Goal: Information Seeking & Learning: Learn about a topic

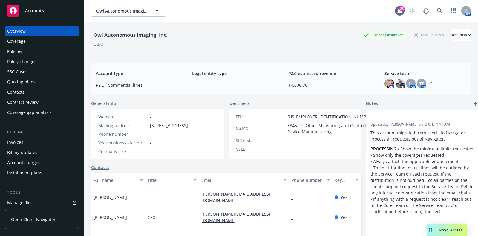
click at [51, 47] on div "Policies" at bounding box center [41, 52] width 69 height 10
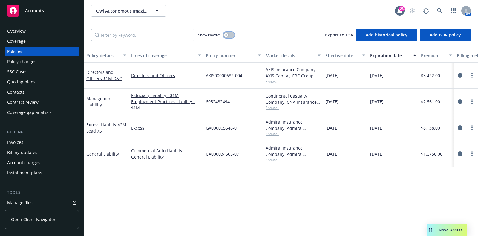
click at [227, 34] on icon "button" at bounding box center [226, 35] width 2 height 2
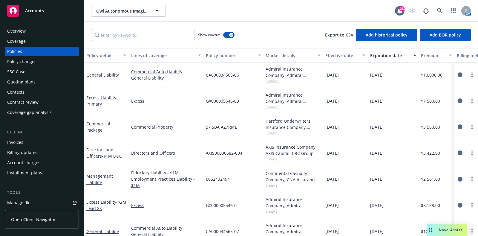
scroll to position [327, 0]
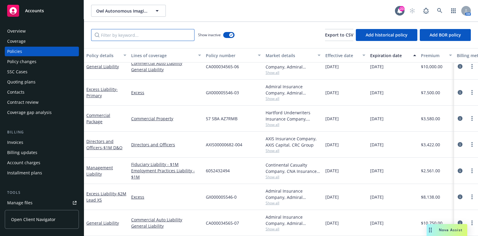
click at [135, 36] on input "Filter by keyword..." at bounding box center [142, 35] width 103 height 12
type input "a"
click at [226, 34] on button "button" at bounding box center [228, 35] width 11 height 6
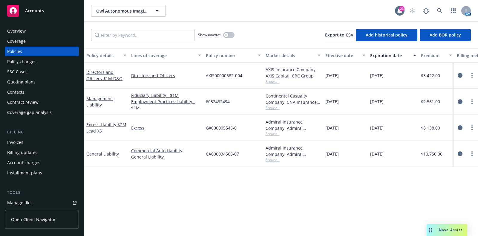
click at [28, 81] on div "Quoting plans" at bounding box center [21, 82] width 28 height 10
